Goal: Entertainment & Leisure: Browse casually

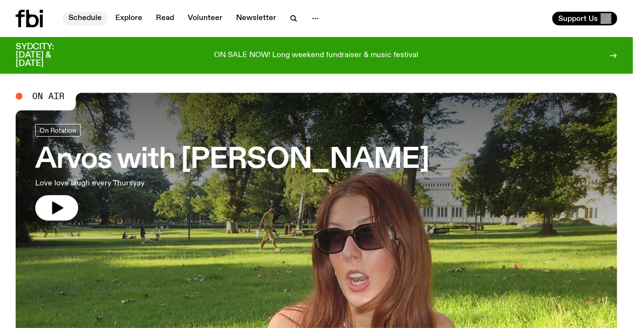
click at [103, 20] on link "Schedule" at bounding box center [85, 19] width 45 height 14
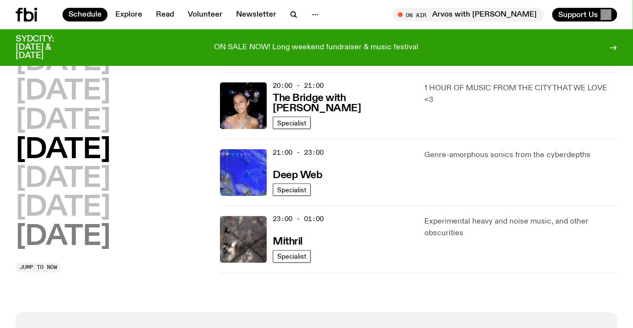
click at [101, 244] on h2 "Sunday" at bounding box center [63, 237] width 95 height 27
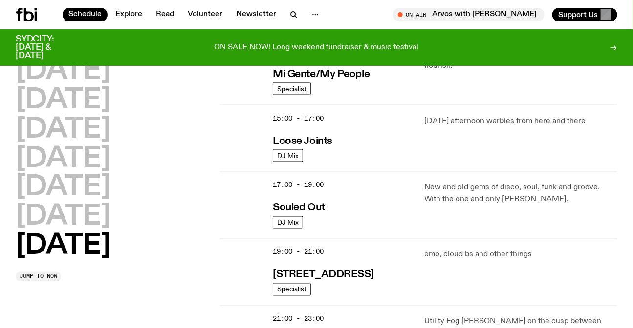
scroll to position [649, 0]
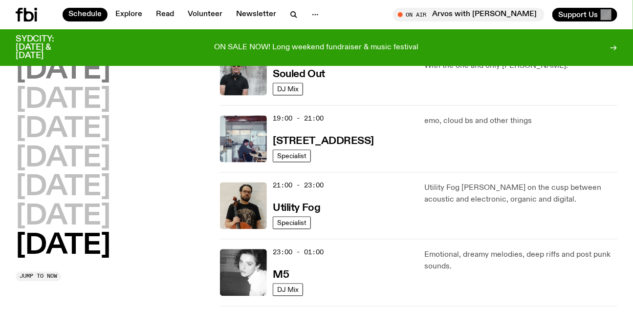
click at [92, 75] on h2 "Monday" at bounding box center [63, 71] width 95 height 27
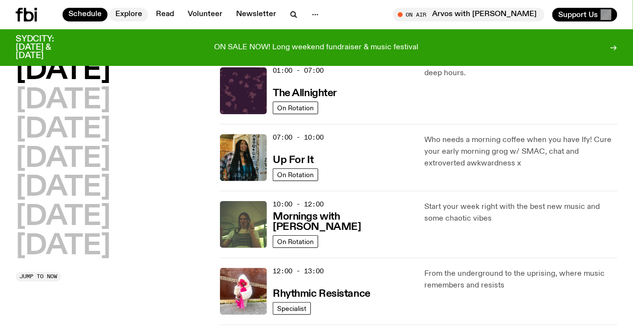
scroll to position [27, 0]
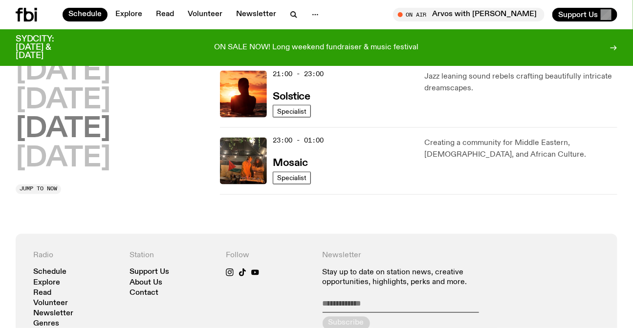
click at [78, 134] on h2 "Saturday" at bounding box center [63, 129] width 95 height 27
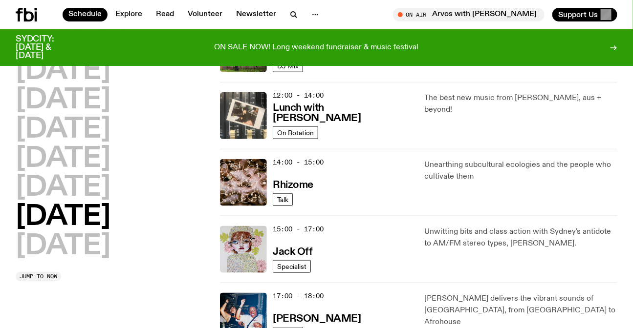
scroll to position [604, 0]
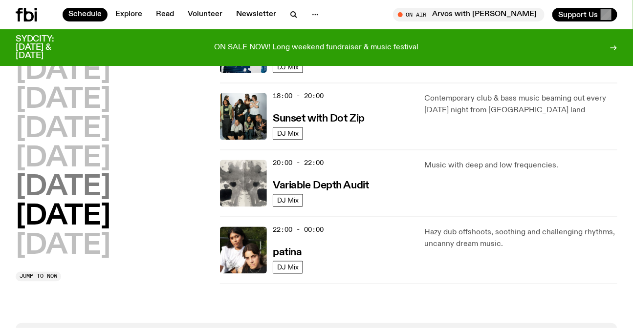
click at [88, 190] on h2 "Friday" at bounding box center [63, 187] width 95 height 27
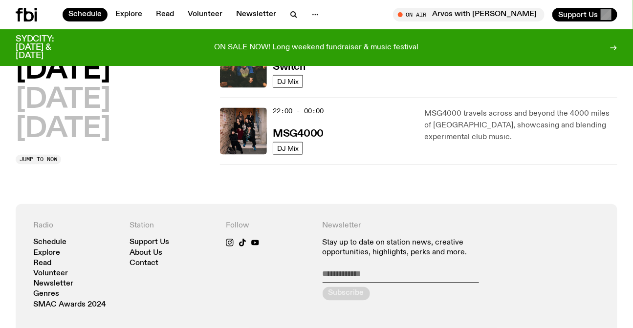
scroll to position [426, 0]
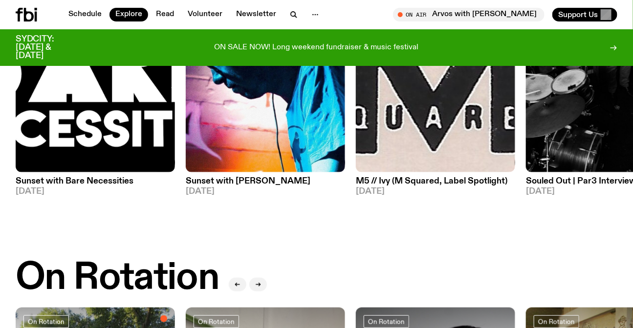
scroll to position [126, 0]
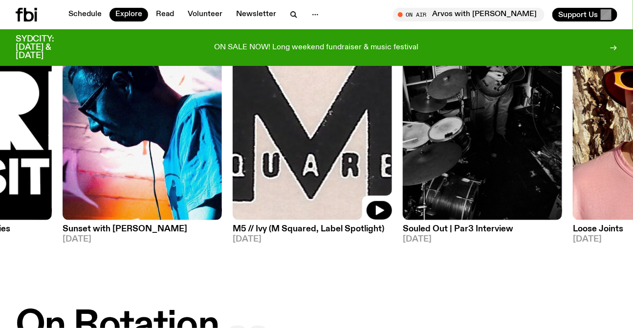
drag, startPoint x: 410, startPoint y: 183, endPoint x: 190, endPoint y: 182, distance: 219.8
click at [233, 183] on img at bounding box center [312, 114] width 159 height 212
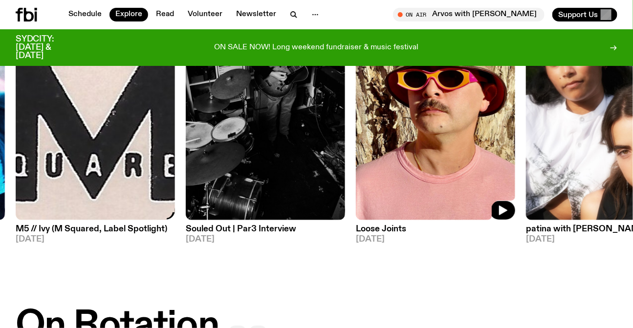
drag, startPoint x: 477, startPoint y: 181, endPoint x: 200, endPoint y: 186, distance: 276.5
click at [356, 186] on img at bounding box center [435, 114] width 159 height 212
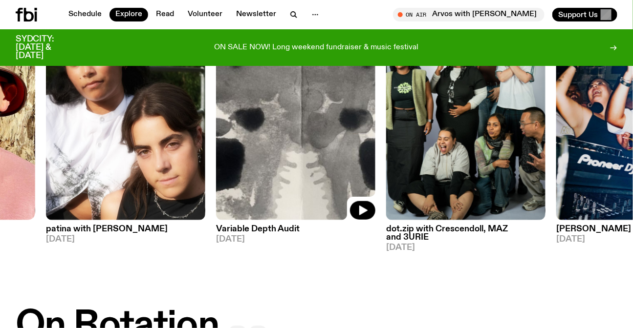
drag, startPoint x: 282, startPoint y: 169, endPoint x: 183, endPoint y: 169, distance: 98.7
click at [235, 171] on img at bounding box center [295, 114] width 159 height 212
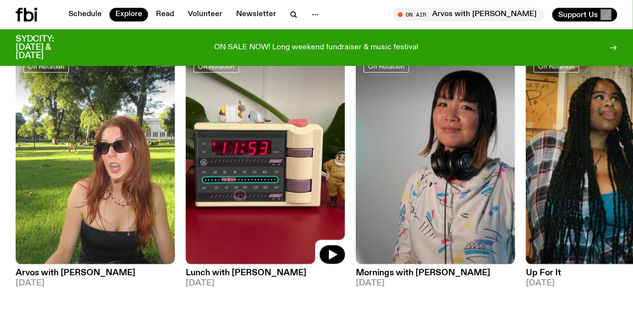
scroll to position [437, 0]
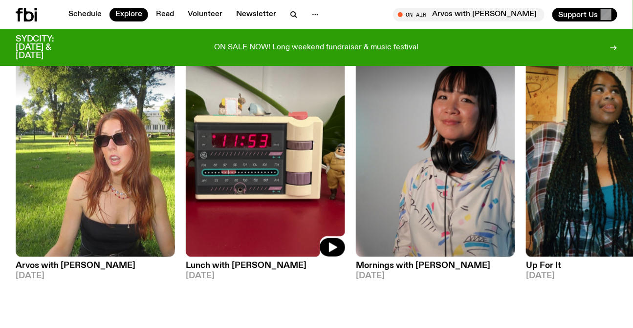
drag, startPoint x: 534, startPoint y: 166, endPoint x: 195, endPoint y: 162, distance: 339.0
click at [293, 165] on div "On Rotation Arvos with Lizzie Bowles 11.09.25 On Rotation Lunch with Izzy Page …" at bounding box center [316, 171] width 601 height 253
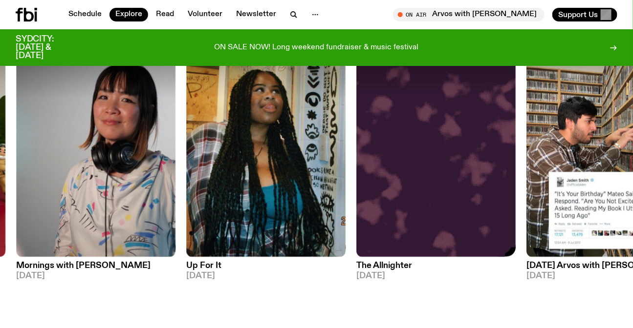
drag, startPoint x: 484, startPoint y: 167, endPoint x: 168, endPoint y: 164, distance: 316.0
click at [356, 169] on img at bounding box center [435, 151] width 159 height 212
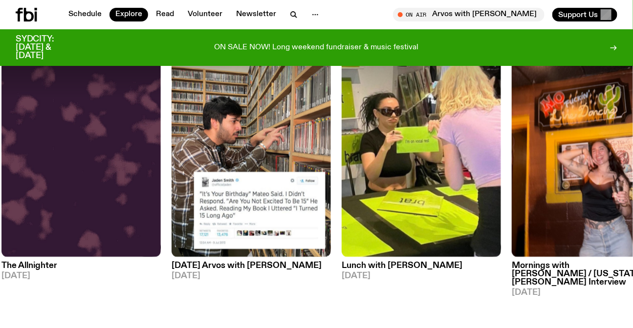
drag, startPoint x: 561, startPoint y: 183, endPoint x: 309, endPoint y: 187, distance: 252.1
click at [511, 187] on img at bounding box center [590, 151] width 159 height 212
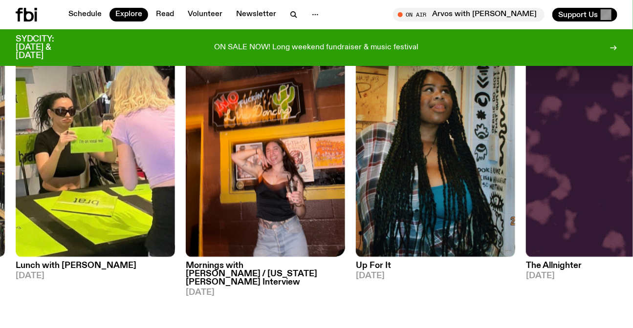
click at [142, 173] on div "On Rotation Arvos with Lizzie Bowles 11.09.25 On Rotation Lunch with Izzy Page …" at bounding box center [316, 171] width 601 height 253
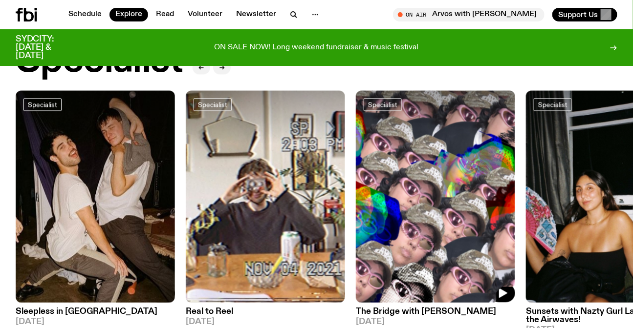
scroll to position [792, 0]
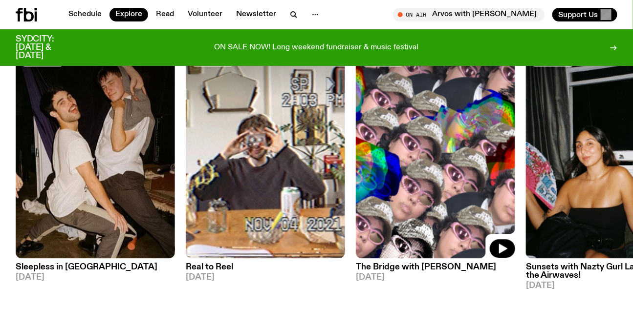
drag, startPoint x: 394, startPoint y: 208, endPoint x: 170, endPoint y: 199, distance: 224.4
click at [356, 201] on img at bounding box center [435, 152] width 159 height 212
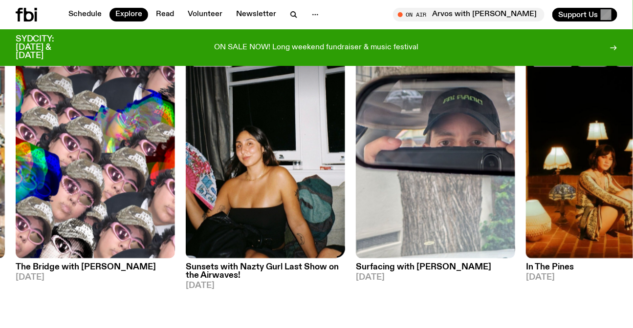
drag, startPoint x: 535, startPoint y: 183, endPoint x: 237, endPoint y: 183, distance: 298.4
click at [273, 184] on div "Specialist Sleepless in Sydney 10.09.25 Specialist Real to Reel 10.09.25 Specia…" at bounding box center [316, 168] width 601 height 244
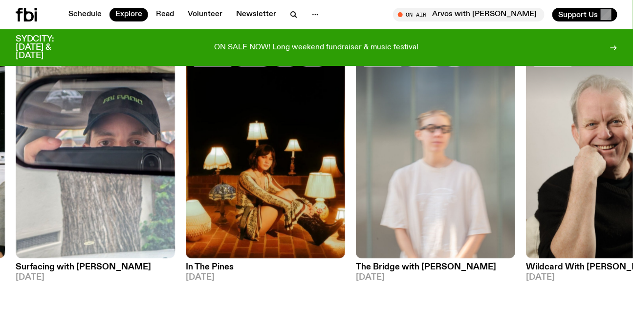
click at [240, 191] on div "Specialist Sleepless in Sydney 10.09.25 Specialist Real to Reel 10.09.25 Specia…" at bounding box center [316, 168] width 601 height 244
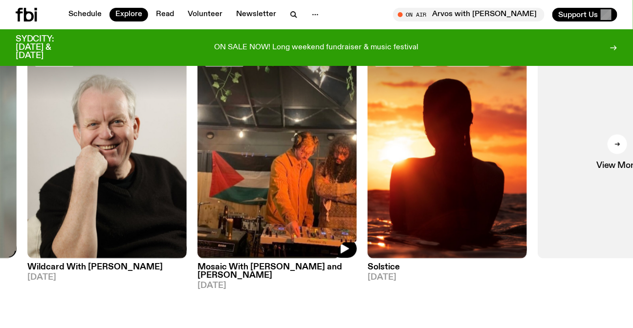
drag, startPoint x: 348, startPoint y: 193, endPoint x: 209, endPoint y: 194, distance: 139.7
click at [237, 194] on img at bounding box center [276, 152] width 159 height 212
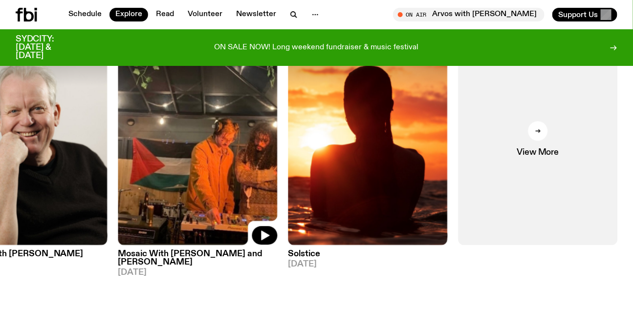
scroll to position [1103, 0]
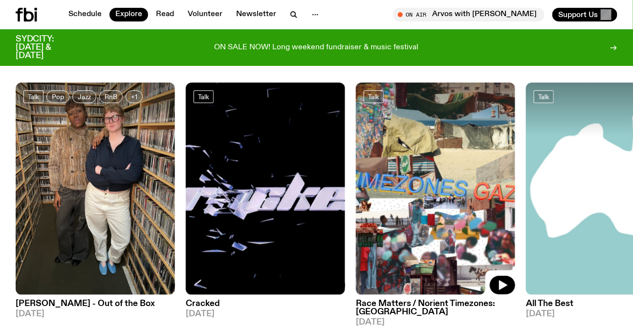
drag, startPoint x: 319, startPoint y: 183, endPoint x: 184, endPoint y: 183, distance: 134.8
click at [356, 184] on img at bounding box center [435, 189] width 159 height 212
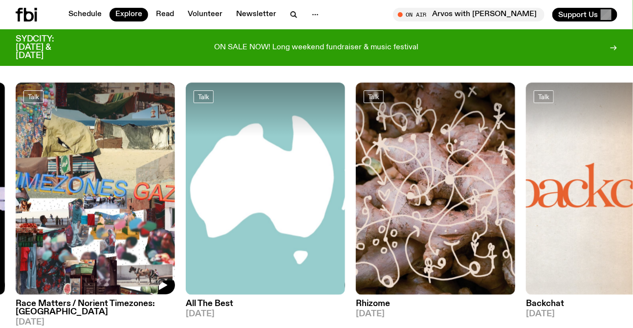
drag, startPoint x: 227, startPoint y: 135, endPoint x: 0, endPoint y: 147, distance: 227.5
click at [73, 147] on div "Talk Pop Jazz RnB +1 Lynn Harries - Out of the Box 11.09.25 Talk Cracked 10.09.…" at bounding box center [316, 205] width 601 height 244
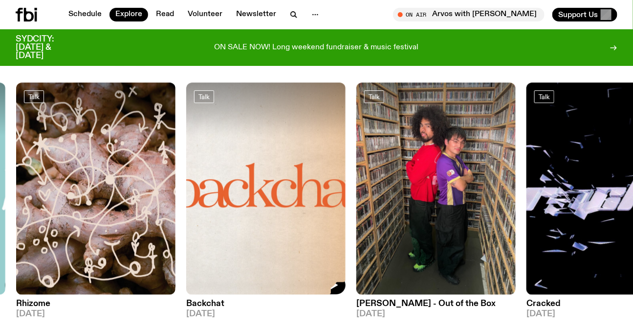
drag, startPoint x: 268, startPoint y: 161, endPoint x: 33, endPoint y: 159, distance: 235.0
click at [186, 161] on img at bounding box center [265, 189] width 159 height 212
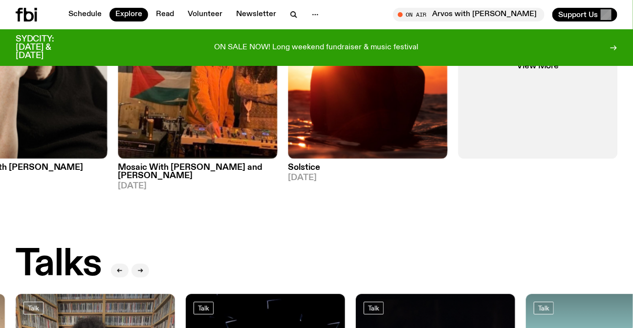
scroll to position [881, 0]
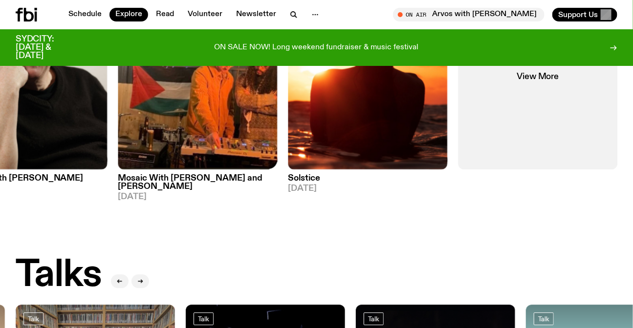
drag, startPoint x: 123, startPoint y: 133, endPoint x: 427, endPoint y: 137, distance: 303.8
click at [418, 135] on div "Specialist Sleepless in Sydney 10.09.25 Specialist Real to Reel 10.09.25 Specia…" at bounding box center [316, 79] width 601 height 244
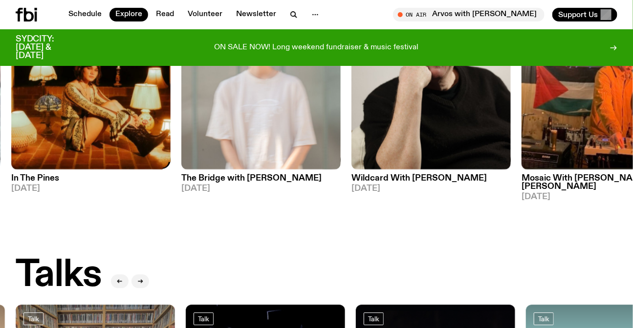
drag, startPoint x: 133, startPoint y: 134, endPoint x: 449, endPoint y: 165, distance: 317.6
click at [170, 162] on div "Specialist Country Folk Indie In The Pines 09.09.25" at bounding box center [90, 75] width 159 height 236
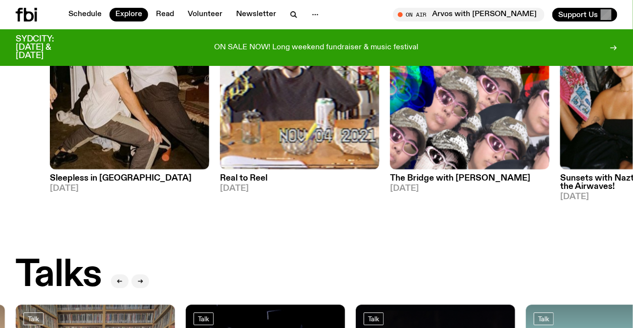
drag, startPoint x: 242, startPoint y: 134, endPoint x: 580, endPoint y: 158, distance: 338.9
click at [563, 155] on div "Specialist Sleepless in Sydney 10.09.25 Specialist Real to Reel 10.09.25 Specia…" at bounding box center [316, 79] width 601 height 244
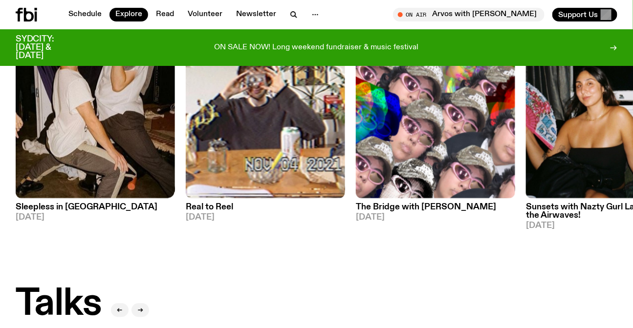
scroll to position [836, 0]
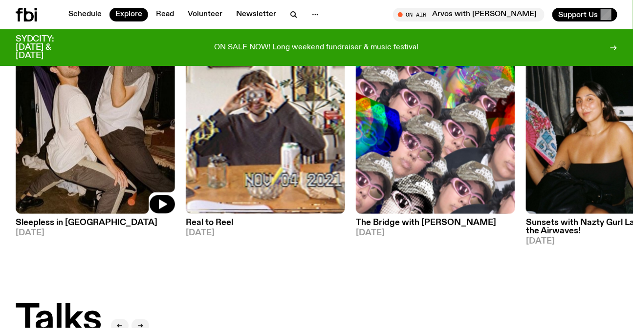
click at [110, 102] on img at bounding box center [95, 107] width 159 height 212
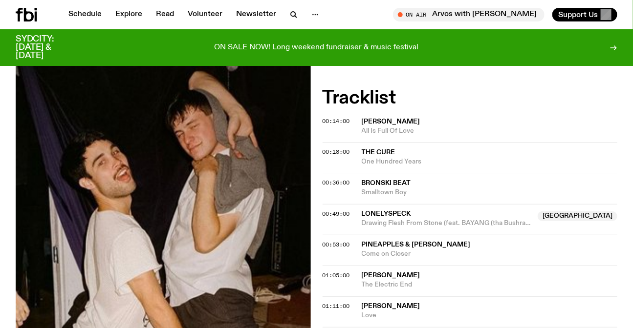
scroll to position [214, 0]
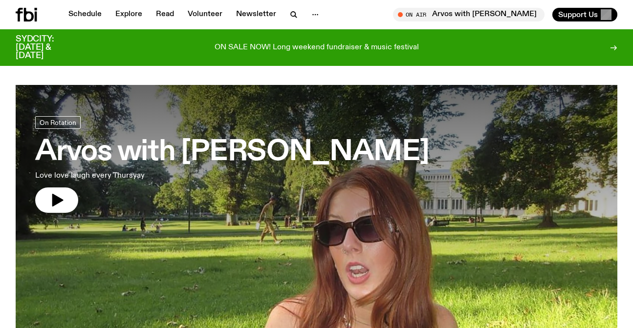
scroll to position [525, 0]
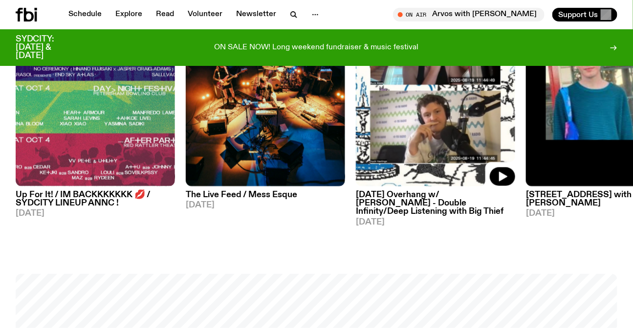
drag, startPoint x: 122, startPoint y: 168, endPoint x: 0, endPoint y: 145, distance: 124.2
click at [356, 156] on img at bounding box center [435, 81] width 159 height 212
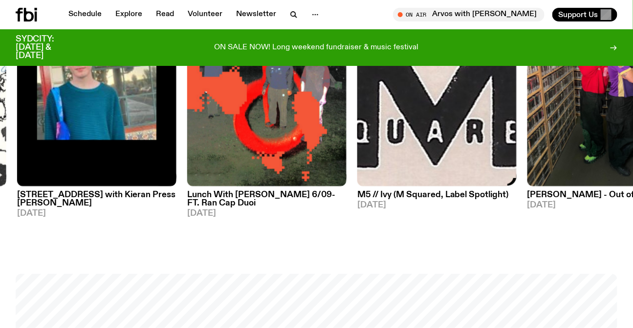
drag, startPoint x: 403, startPoint y: 152, endPoint x: 0, endPoint y: 150, distance: 403.5
click at [357, 154] on img at bounding box center [436, 81] width 159 height 212
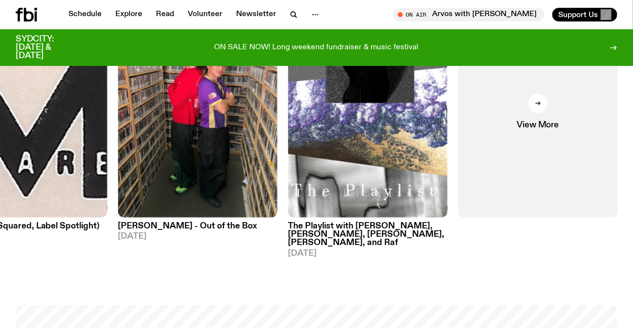
scroll to position [481, 0]
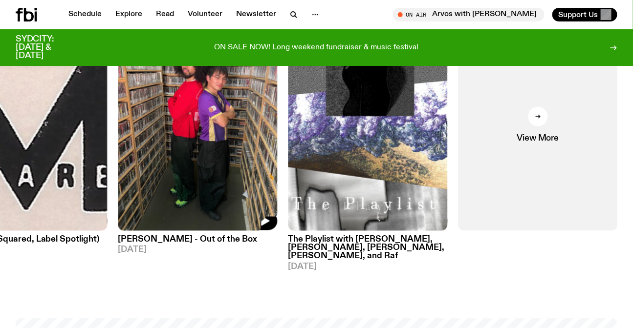
drag, startPoint x: 348, startPoint y: 153, endPoint x: 392, endPoint y: 153, distance: 44.4
click at [277, 153] on img at bounding box center [197, 125] width 159 height 212
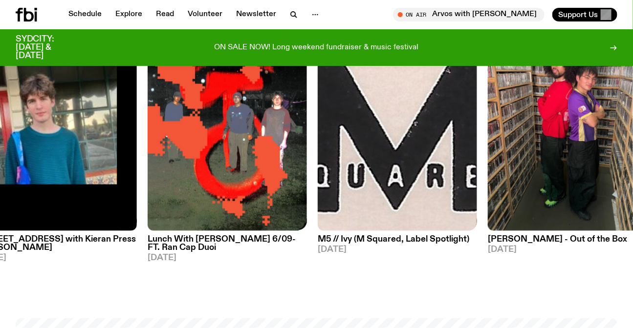
drag, startPoint x: 170, startPoint y: 133, endPoint x: 308, endPoint y: 138, distance: 137.8
click at [307, 138] on img at bounding box center [227, 125] width 159 height 212
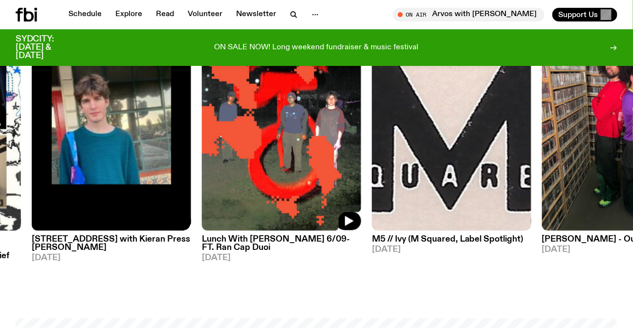
drag, startPoint x: 199, startPoint y: 136, endPoint x: 400, endPoint y: 138, distance: 200.8
click at [403, 138] on div "On Rotation Up For It! / IM BACKKKKKKK 💋 / SYDCITY LINEUP ANNC ! 03.09.25 On Ro…" at bounding box center [316, 145] width 601 height 253
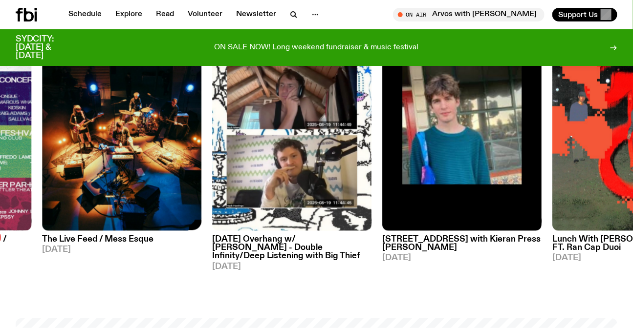
drag, startPoint x: 166, startPoint y: 135, endPoint x: 380, endPoint y: 140, distance: 214.0
click at [201, 140] on img at bounding box center [121, 125] width 159 height 212
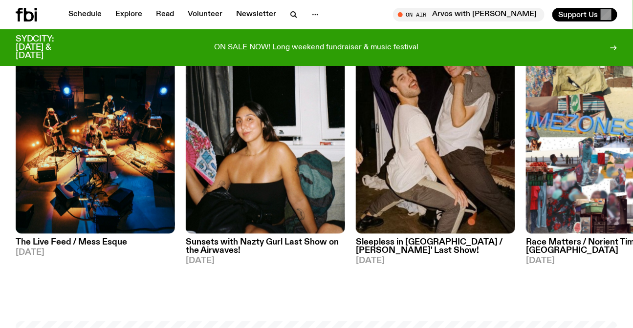
scroll to position [481, 0]
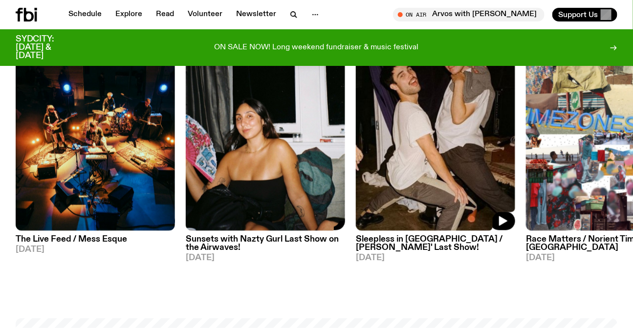
drag, startPoint x: 440, startPoint y: 133, endPoint x: 230, endPoint y: 134, distance: 210.0
click at [356, 131] on img at bounding box center [435, 125] width 159 height 212
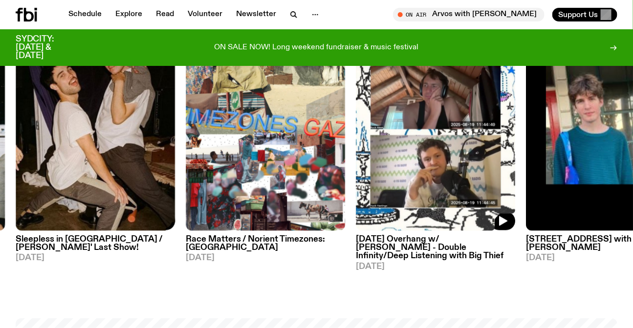
drag, startPoint x: 444, startPoint y: 137, endPoint x: 216, endPoint y: 136, distance: 228.1
click at [356, 136] on img at bounding box center [435, 125] width 159 height 212
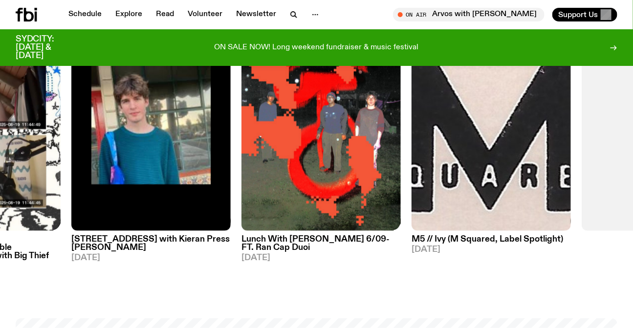
drag, startPoint x: 429, startPoint y: 141, endPoint x: 367, endPoint y: 139, distance: 62.1
click at [391, 141] on div "On Rotation Indie Rock Post-Rock The Live Feed / Mess Esque [DATE] Specialist S…" at bounding box center [316, 145] width 601 height 253
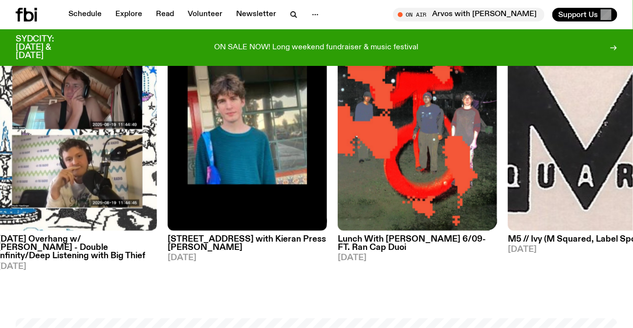
drag, startPoint x: 346, startPoint y: 137, endPoint x: 510, endPoint y: 139, distance: 164.1
click at [497, 139] on img at bounding box center [417, 125] width 159 height 212
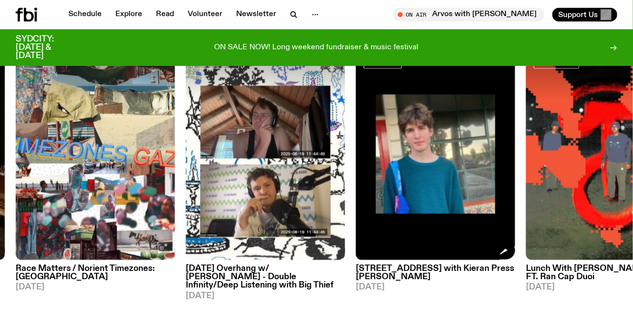
scroll to position [436, 0]
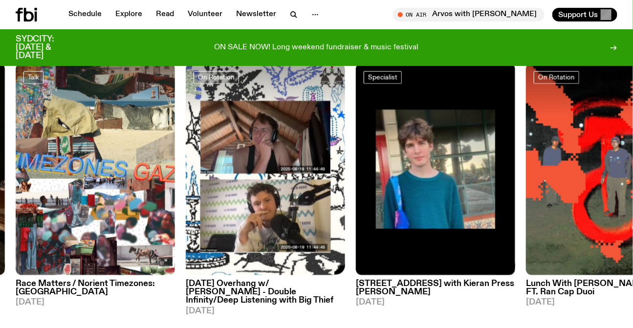
drag, startPoint x: 325, startPoint y: 159, endPoint x: 589, endPoint y: 164, distance: 263.8
click at [345, 164] on img at bounding box center [265, 169] width 159 height 212
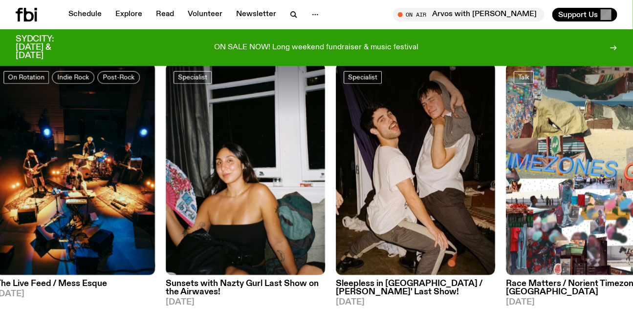
drag, startPoint x: 347, startPoint y: 165, endPoint x: 528, endPoint y: 164, distance: 180.7
click at [527, 164] on div "On Rotation Indie Rock Post-Rock The Live Feed / Mess Esque [DATE] Specialist S…" at bounding box center [316, 189] width 601 height 253
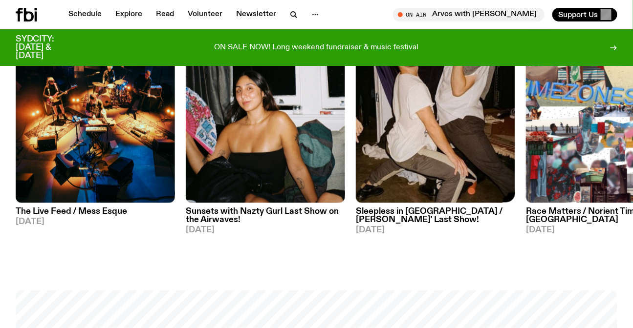
scroll to position [481, 0]
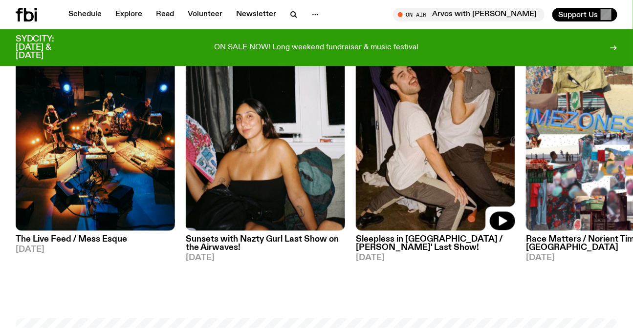
drag, startPoint x: 410, startPoint y: 165, endPoint x: 68, endPoint y: 174, distance: 342.0
click at [356, 181] on img at bounding box center [435, 125] width 159 height 212
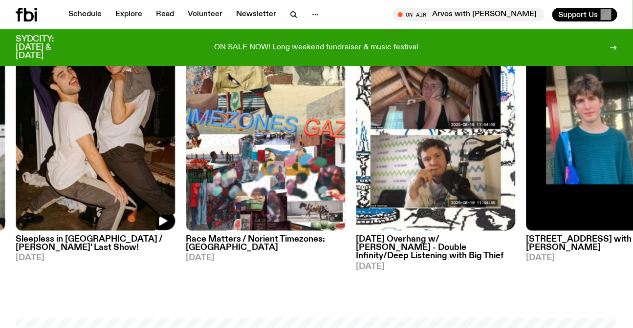
drag, startPoint x: 414, startPoint y: 176, endPoint x: 0, endPoint y: 143, distance: 415.5
click at [356, 163] on img at bounding box center [435, 125] width 159 height 212
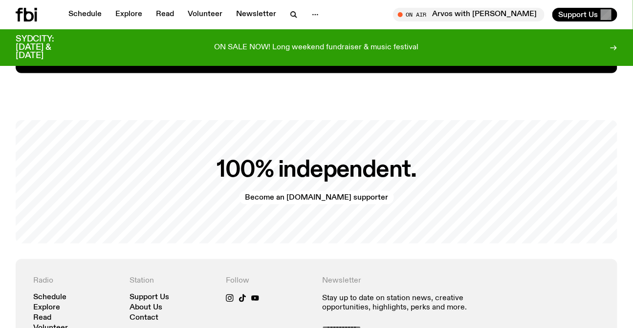
scroll to position [1990, 0]
